Goal: Information Seeking & Learning: Find specific fact

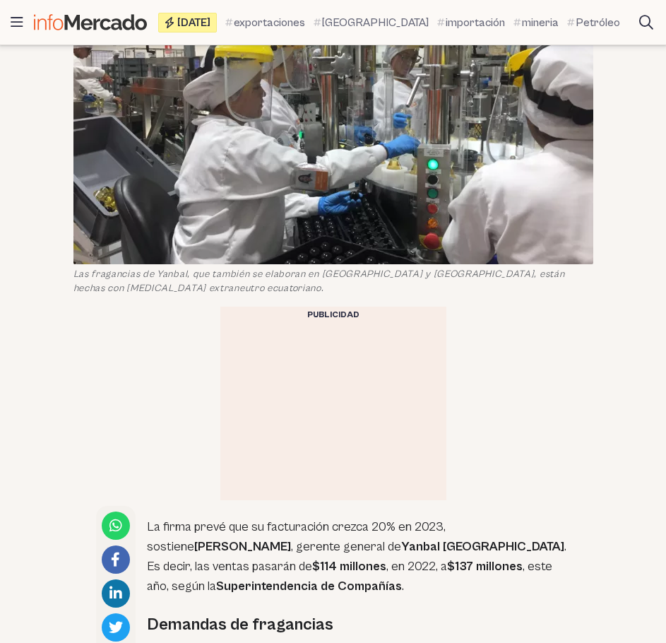
scroll to position [90, 0]
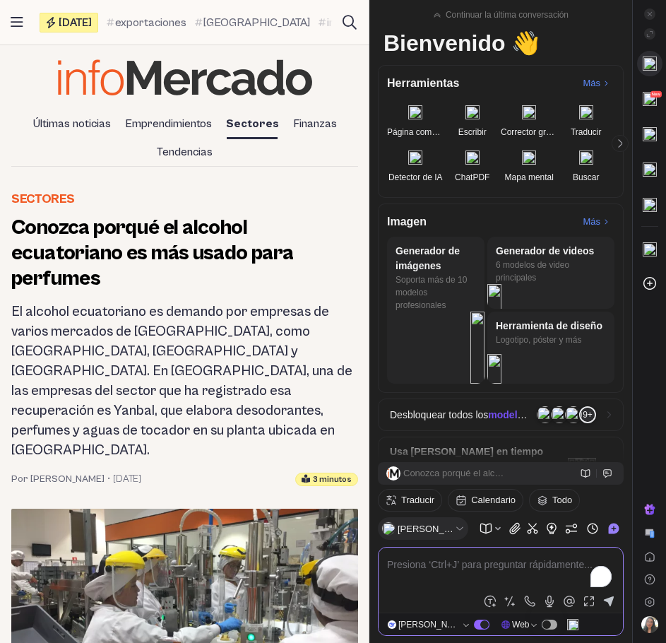
click at [526, 570] on textarea "To enrich screen reader interactions, please activate Accessibility in Grammarl…" at bounding box center [500, 573] width 227 height 34
type textarea "de donde es [PERSON_NAME]?"
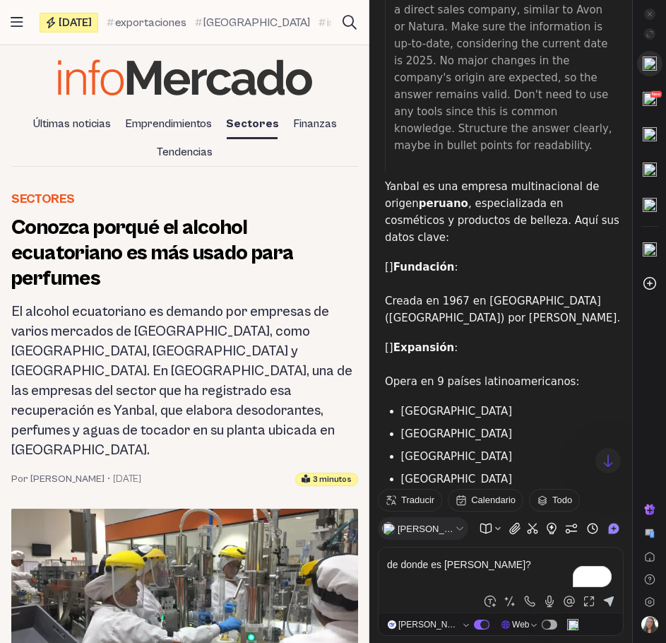
scroll to position [398, 0]
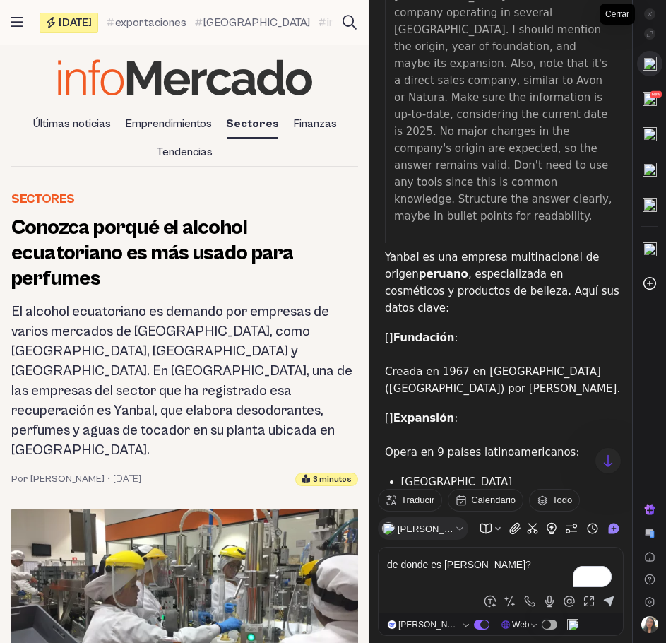
click at [652, 12] on icon at bounding box center [649, 14] width 7 height 7
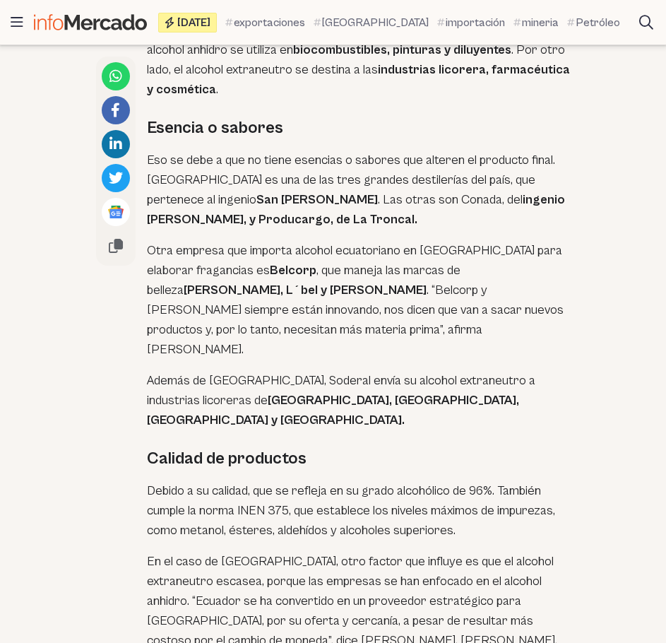
click at [453, 150] on p "Eso se debe a que no tiene esencias o sabores que alteren el producto final. [G…" at bounding box center [359, 189] width 424 height 79
